Goal: Find specific fact: Find specific fact

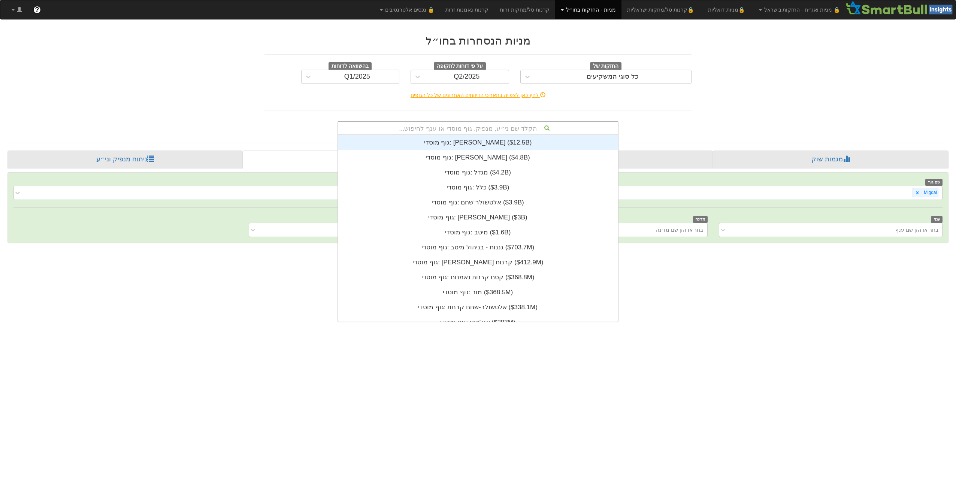
click at [432, 128] on div "הקלד שם ני״ע, מנפיק, גוף מוסדי או ענף לחיפוש..." at bounding box center [477, 128] width 279 height 13
paste input "USM60170AC79"
type input "USM60170AC79"
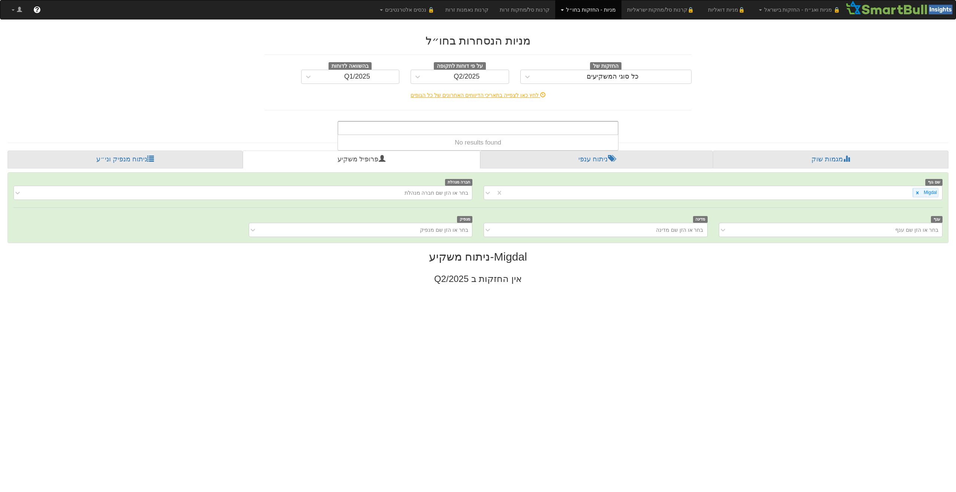
click at [579, 11] on link "מניות - החזקות בחו״ל" at bounding box center [588, 9] width 66 height 19
click at [608, 40] on link "אג״ח" at bounding box center [591, 36] width 59 height 10
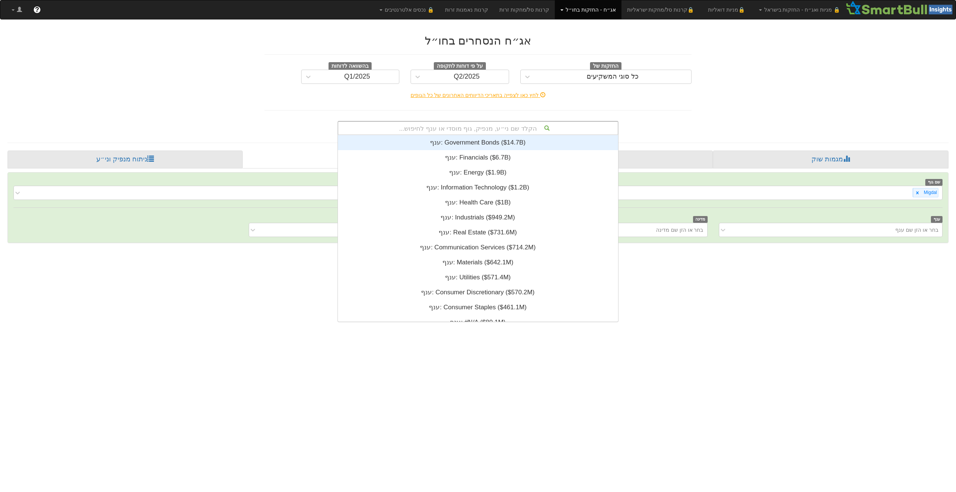
click at [476, 127] on div "הקלד שם ני״ע, מנפיק, גוף מוסדי או ענף לחיפוש..." at bounding box center [477, 128] width 279 height 13
paste input "USM60170AC79"
type input "USM60170AC79"
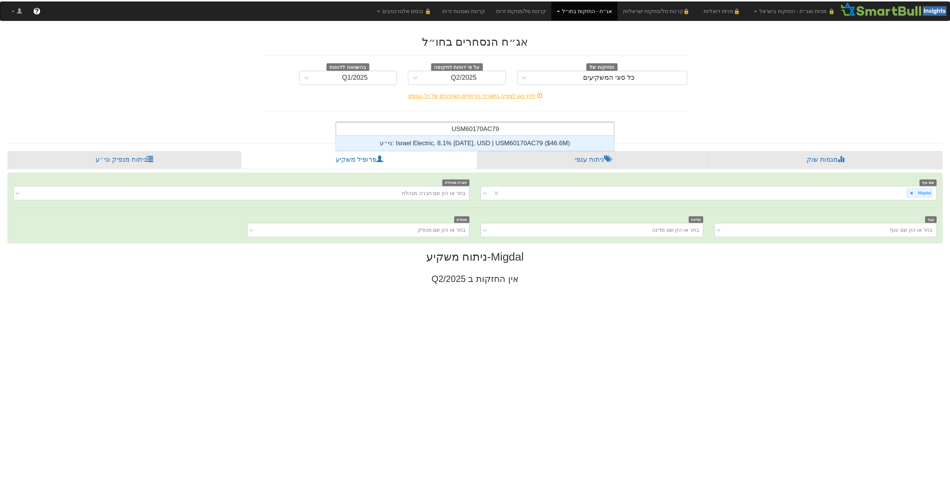
scroll to position [15, 0]
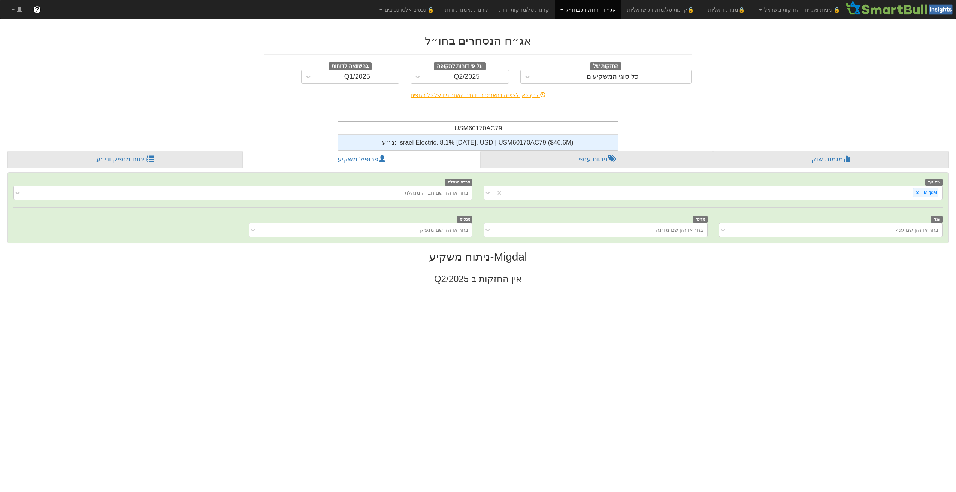
click at [485, 139] on div "ני״ע: ‎Israel Electric, 8.1% [DATE], USD | USM60170AC79 ‎($46.6M)‏" at bounding box center [478, 142] width 281 height 15
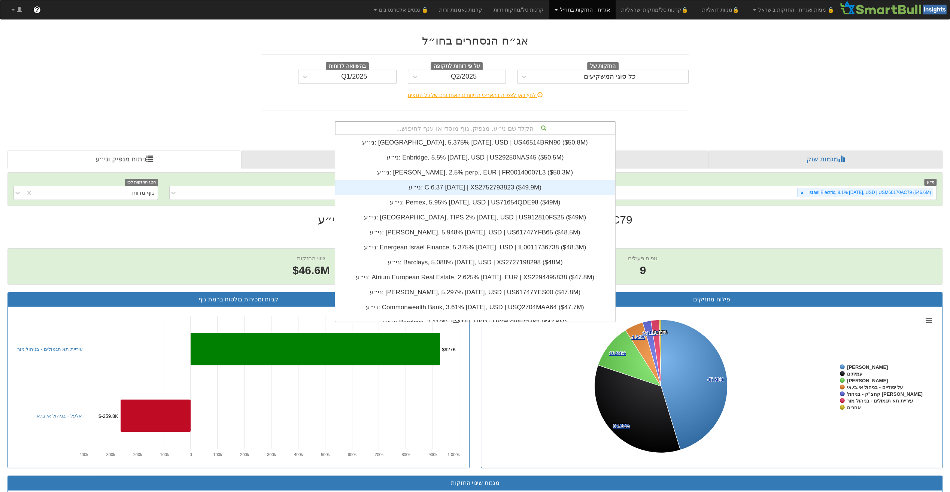
paste input "USM60170AC79"
type input "USM60170AC79"
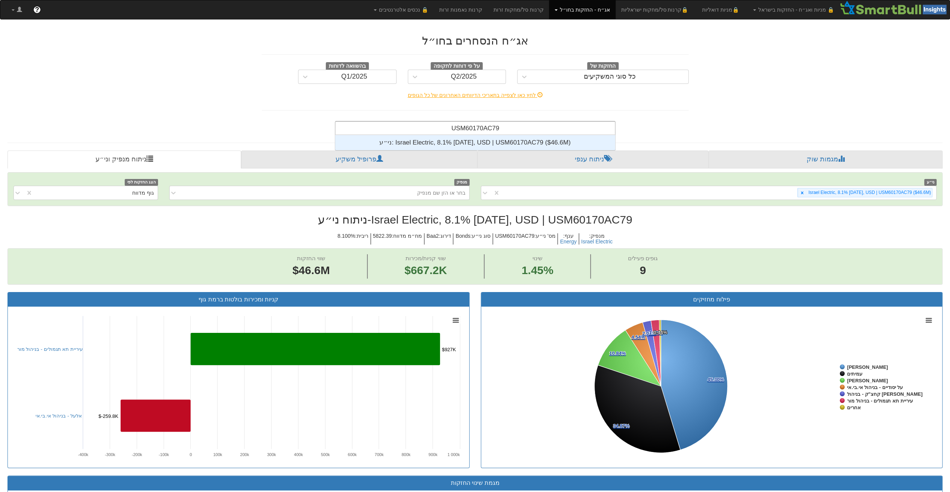
click at [576, 142] on div "ני״ע: ‎Israel Electric, 8.1% [DATE], USD | USM60170AC79 ‎($46.6M)‏" at bounding box center [475, 142] width 281 height 15
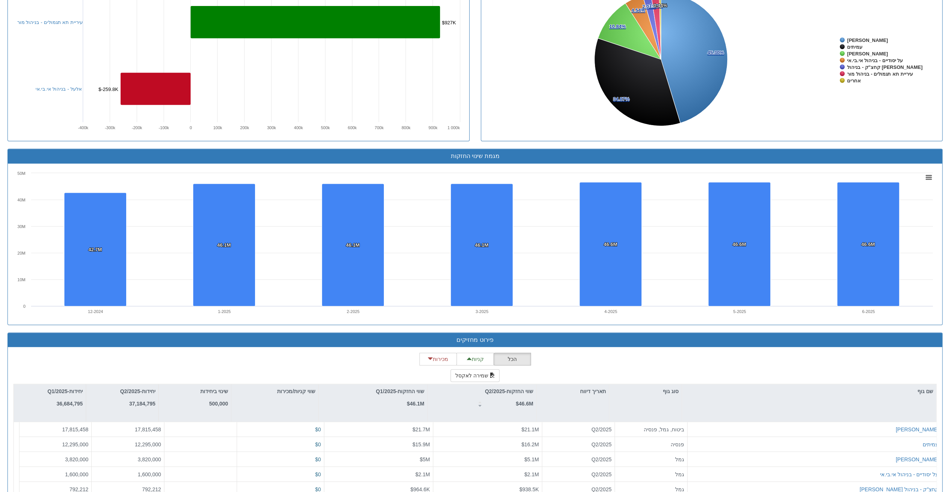
scroll to position [381, 0]
